Goal: Information Seeking & Learning: Learn about a topic

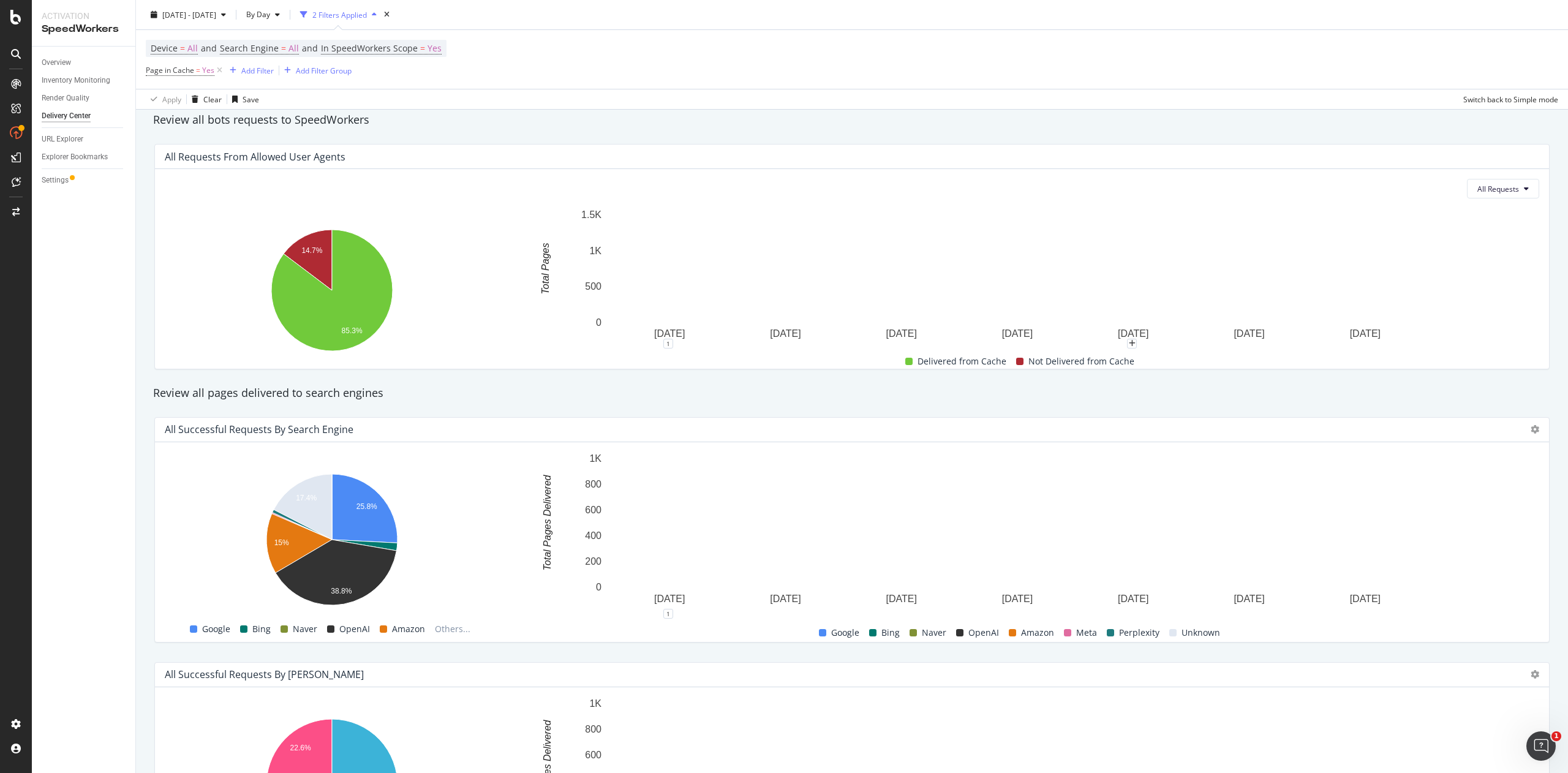
scroll to position [900, 0]
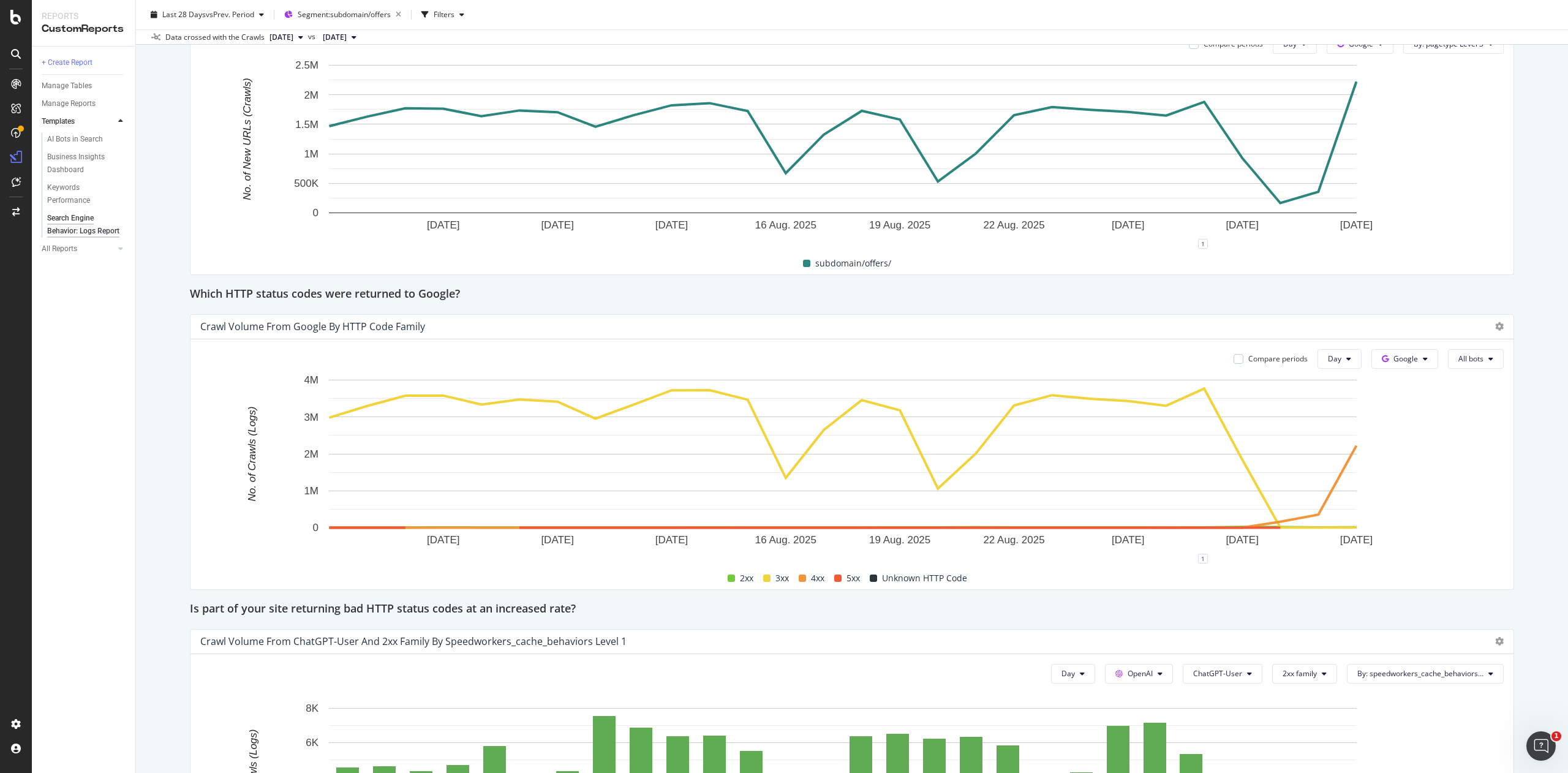
scroll to position [1518, 0]
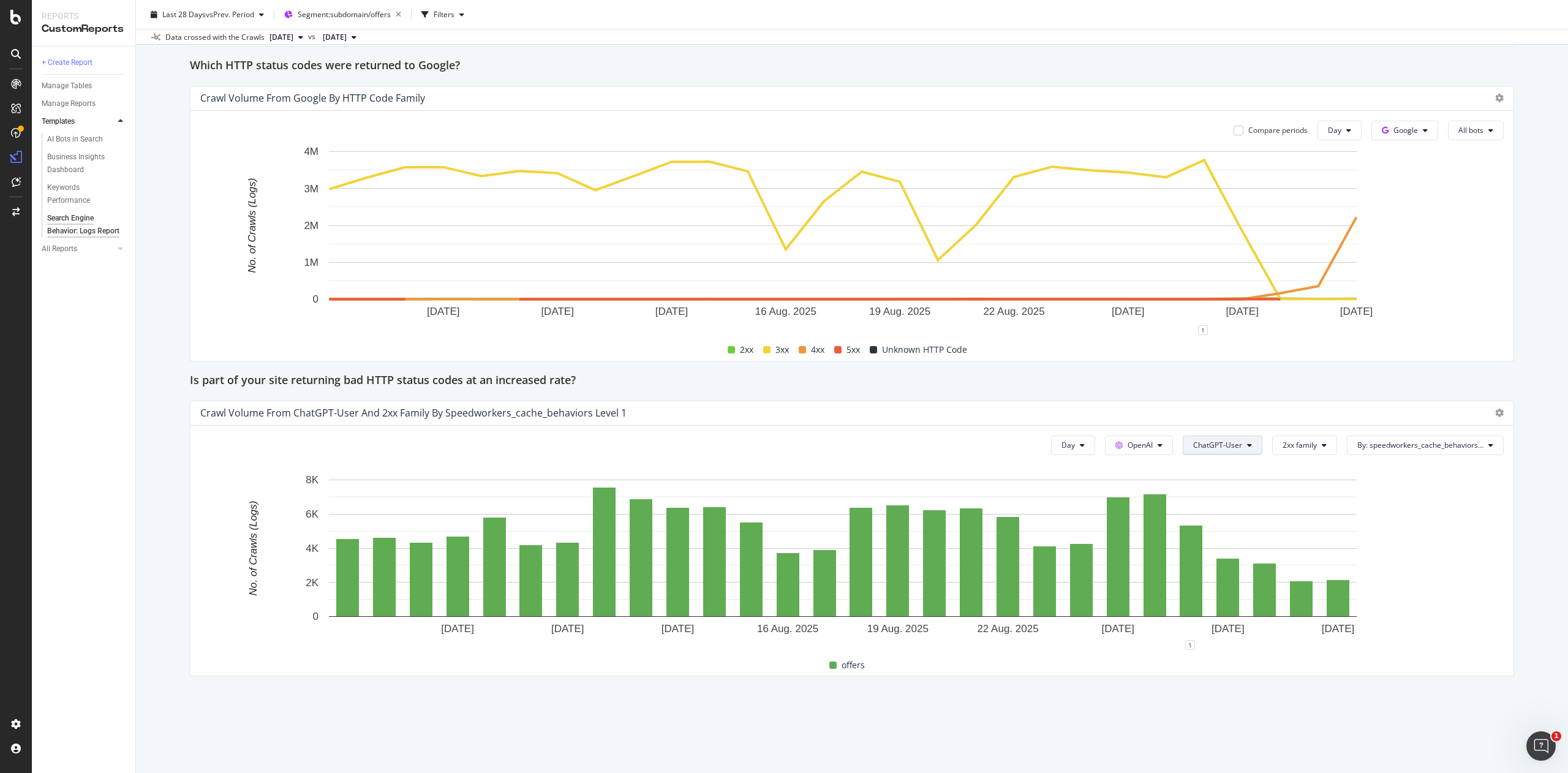
click at [1186, 453] on button "ChatGPT-User" at bounding box center [1223, 445] width 80 height 19
click at [1192, 474] on span "All bots" at bounding box center [1206, 470] width 62 height 11
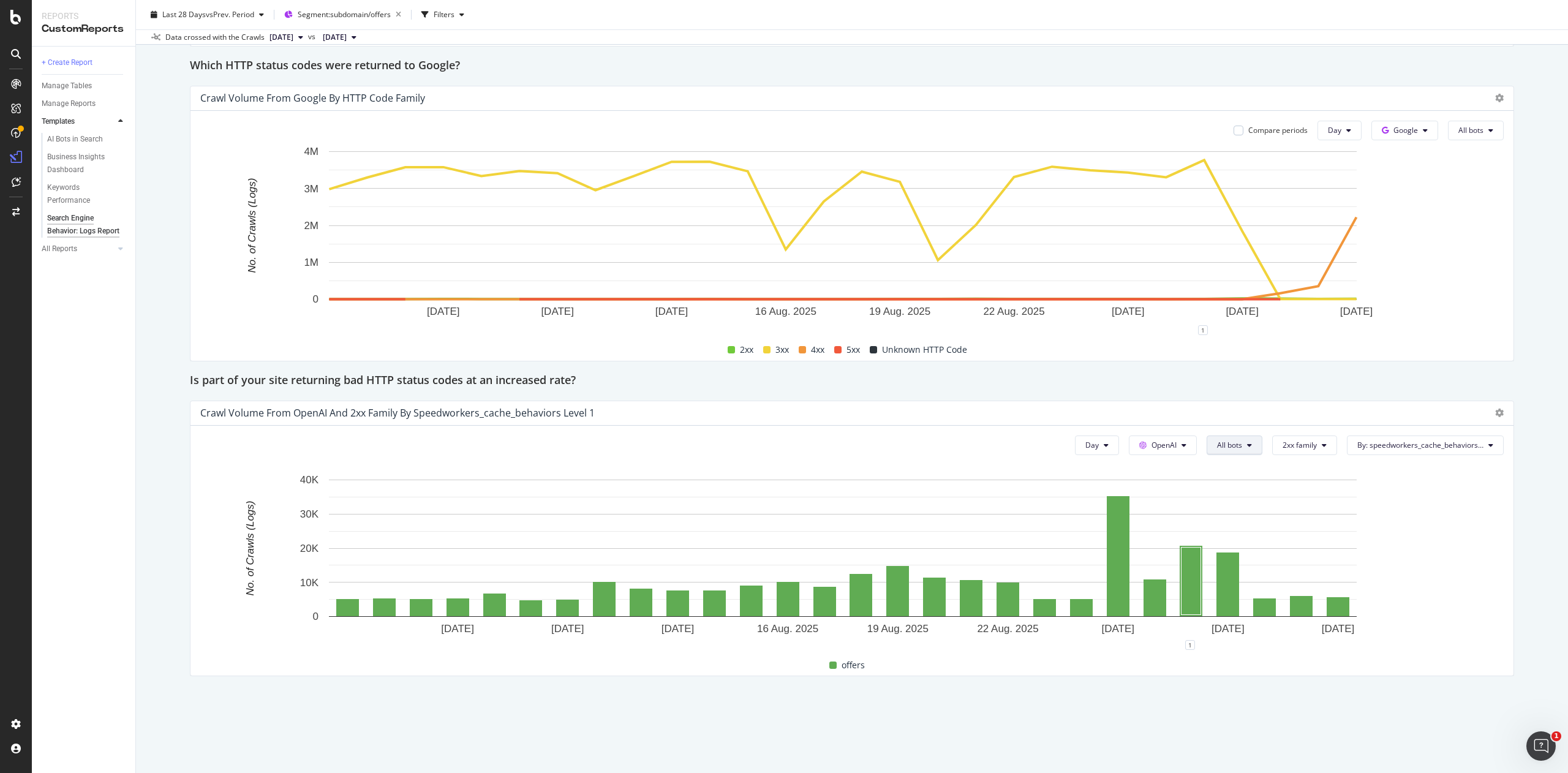
click at [1217, 437] on button "All bots" at bounding box center [1234, 445] width 56 height 19
click at [1158, 463] on div "Hold CTRL while clicking to filter the report." at bounding box center [852, 465] width 1304 height 10
click at [1153, 449] on span "OpenAI" at bounding box center [1164, 445] width 25 height 10
click at [1153, 477] on div "Google" at bounding box center [1152, 470] width 85 height 18
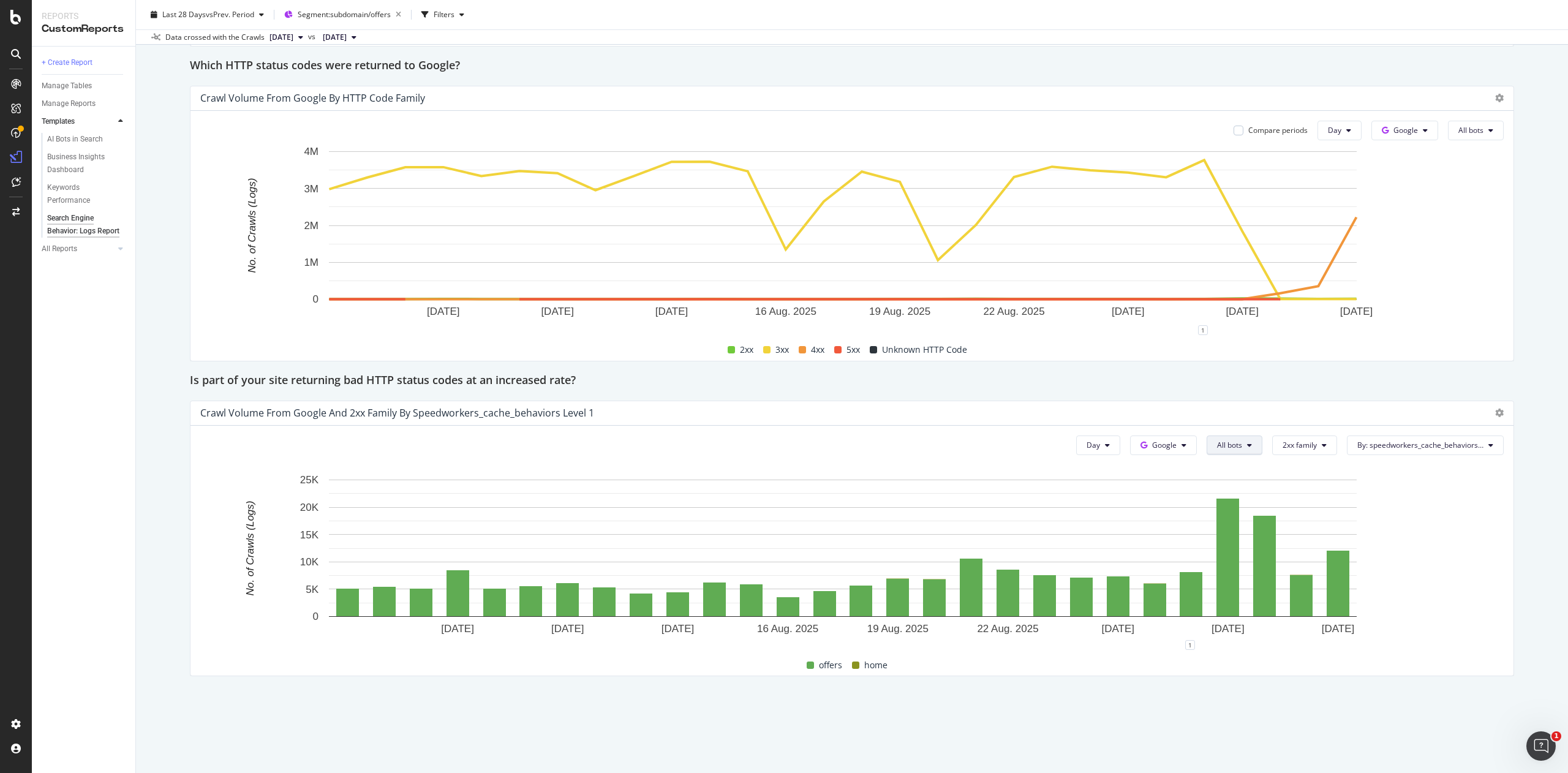
click at [1217, 450] on span "All bots" at bounding box center [1230, 445] width 25 height 10
click at [1240, 569] on span "Google Other" at bounding box center [1241, 570] width 88 height 11
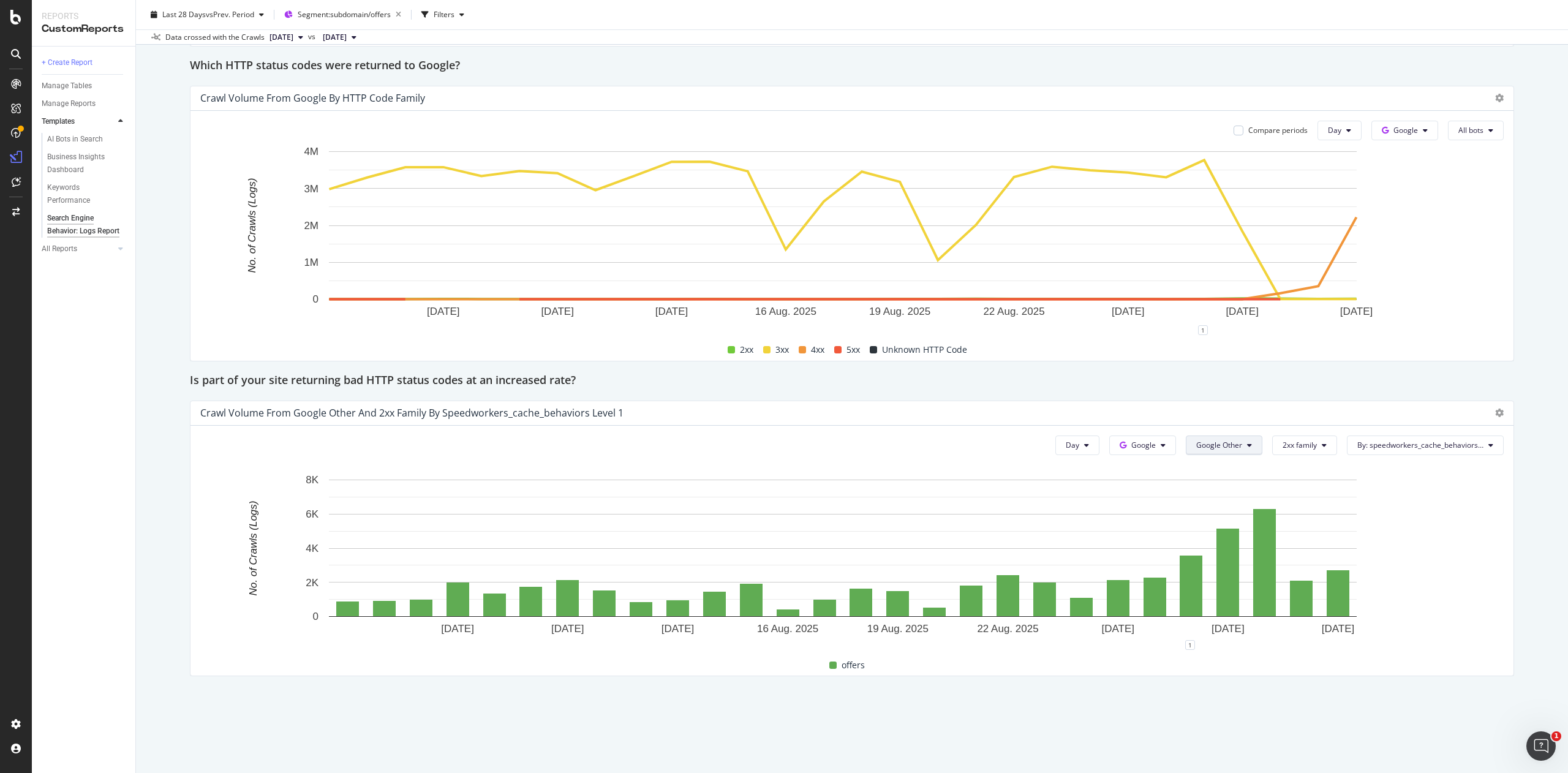
click at [1200, 442] on span "Google Other" at bounding box center [1219, 445] width 46 height 10
click at [1129, 453] on button "Google" at bounding box center [1142, 445] width 67 height 19
click at [1133, 516] on span "OpenAI" at bounding box center [1142, 516] width 45 height 11
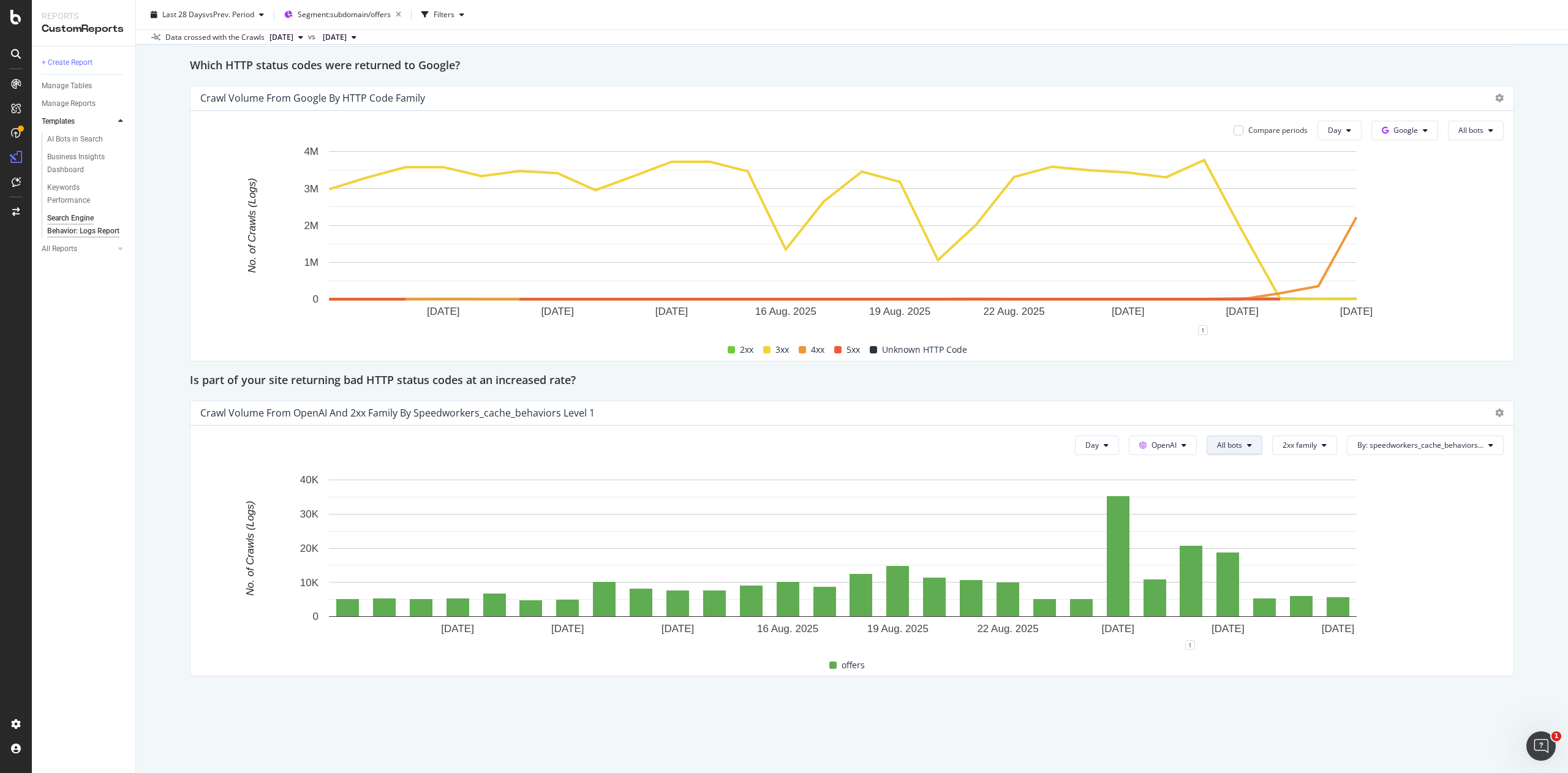
click at [1206, 449] on button "All bots" at bounding box center [1234, 445] width 56 height 19
click at [1216, 495] on span "Indexing bots" at bounding box center [1228, 493] width 62 height 11
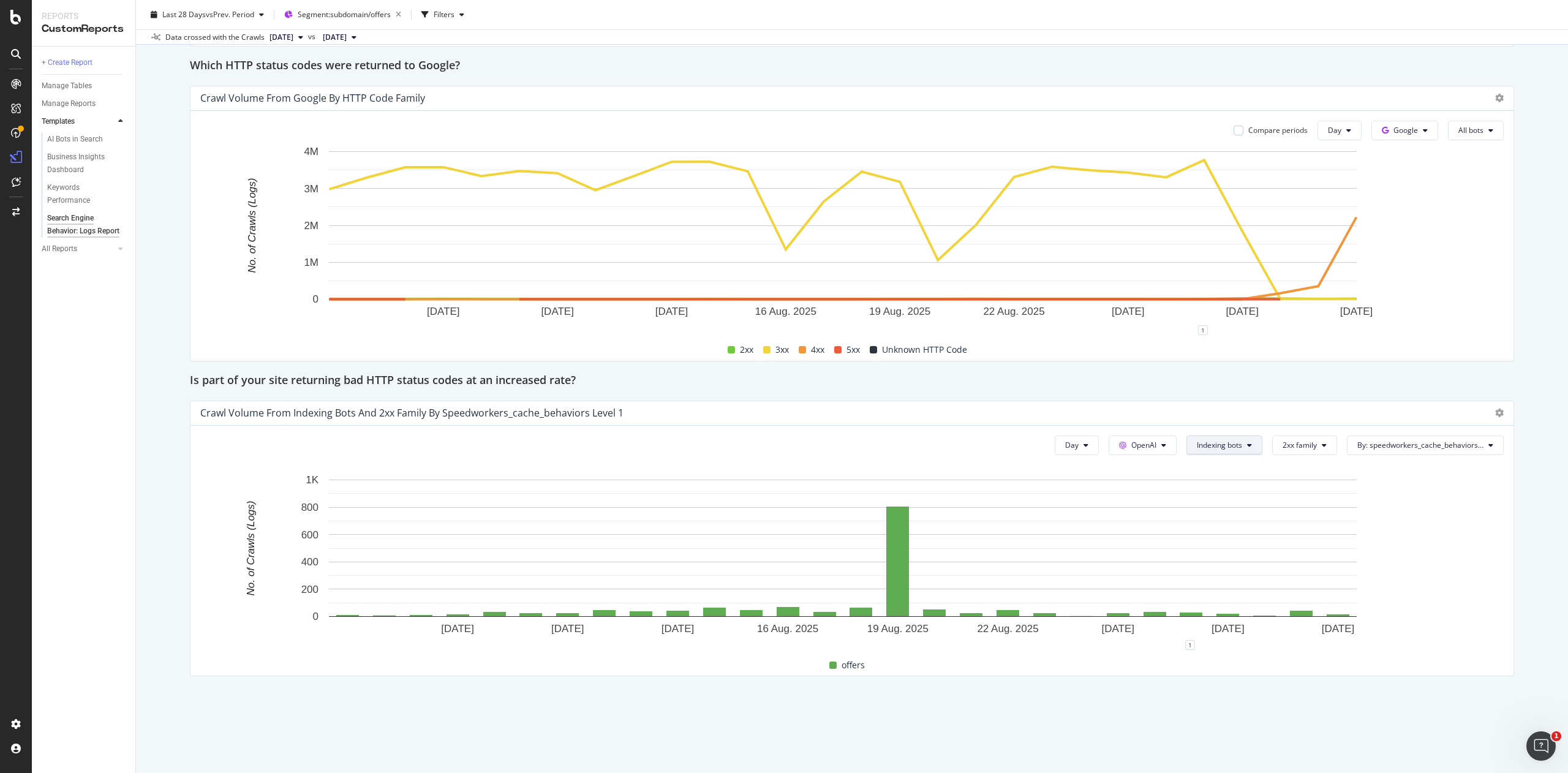
click at [1216, 447] on span "Indexing bots" at bounding box center [1220, 445] width 45 height 10
click at [1219, 542] on span "Non-Indexing bots" at bounding box center [1208, 538] width 62 height 11
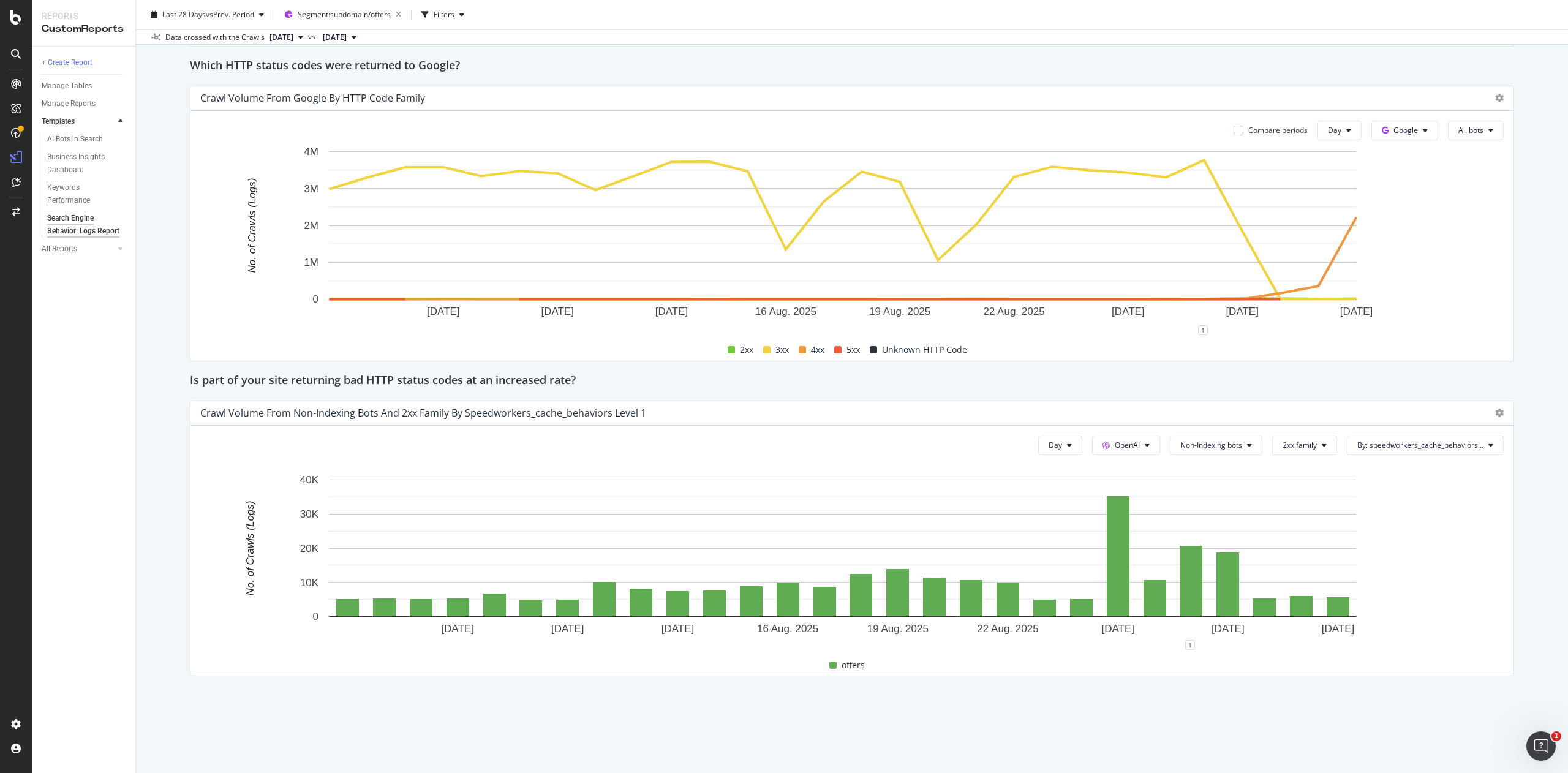
click at [1201, 456] on div "Day OpenAI Non-Indexing bots 2xx family By: speedworkers_cache_behaviors Level …" at bounding box center [852, 550] width 1323 height 250
click at [1201, 440] on span "Non-Indexing bots" at bounding box center [1211, 445] width 62 height 10
click at [1201, 473] on span "All bots" at bounding box center [1192, 470] width 65 height 11
